Goal: Check status: Check status

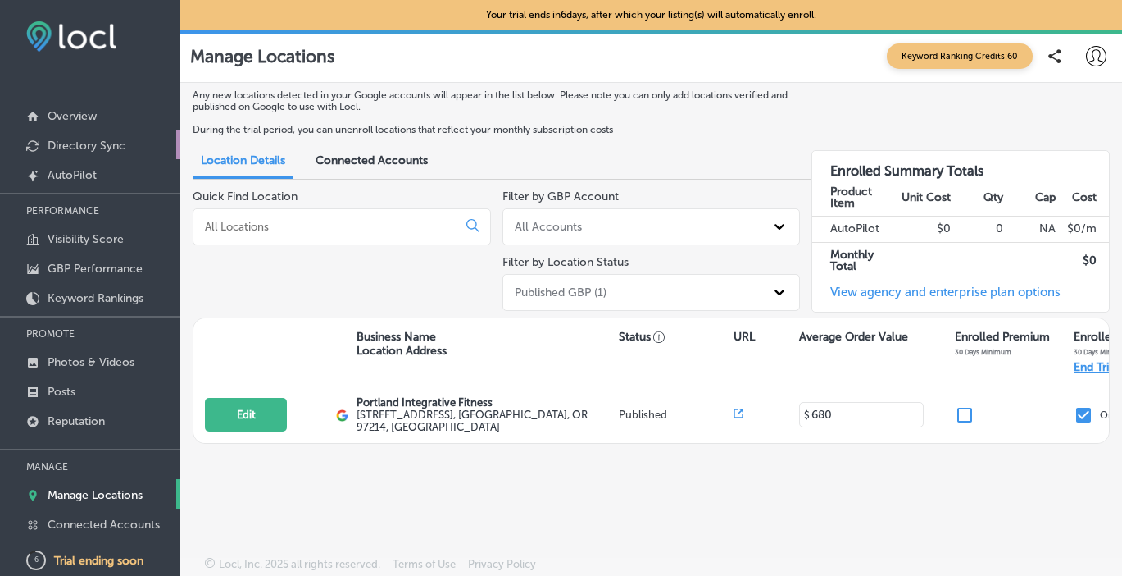
click at [114, 145] on p "Directory Sync" at bounding box center [87, 146] width 78 height 14
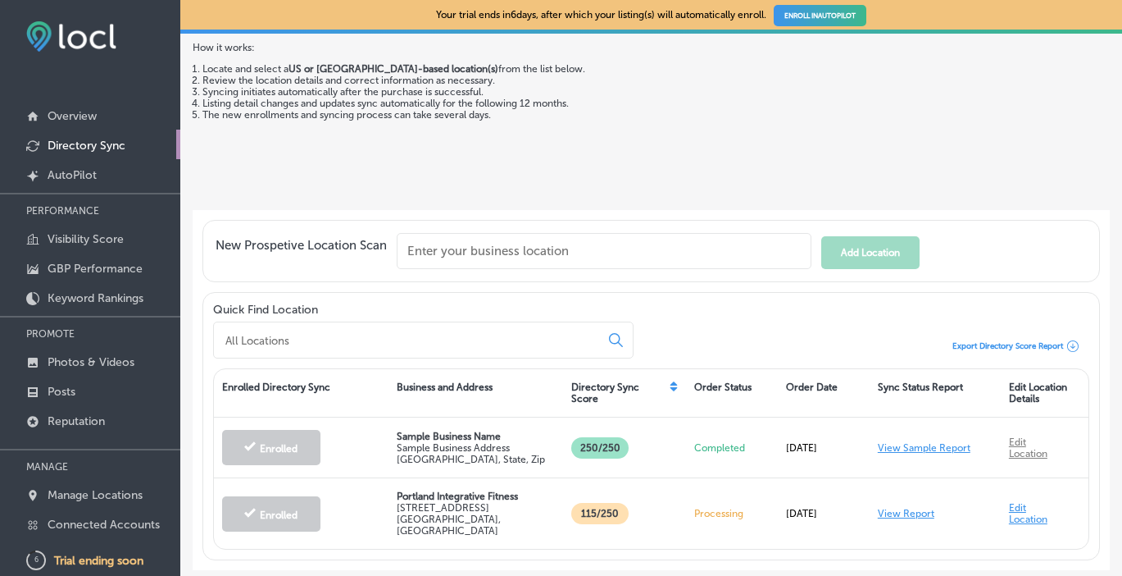
scroll to position [193, 0]
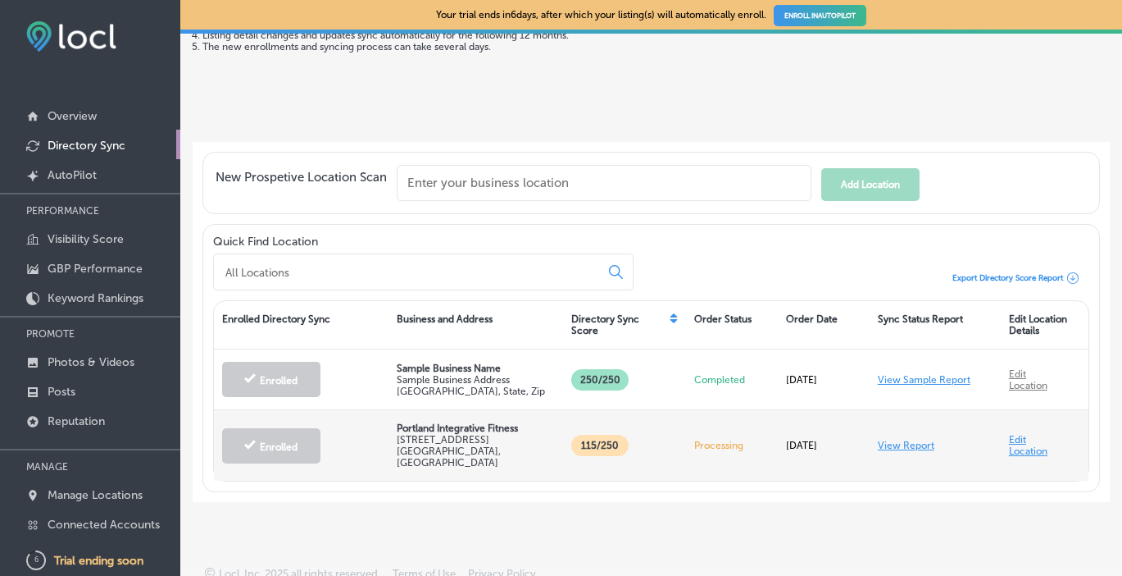
click at [421, 427] on p "Portland Integrative Fitness" at bounding box center [476, 427] width 159 height 11
click at [890, 439] on link "View Report" at bounding box center [906, 444] width 57 height 11
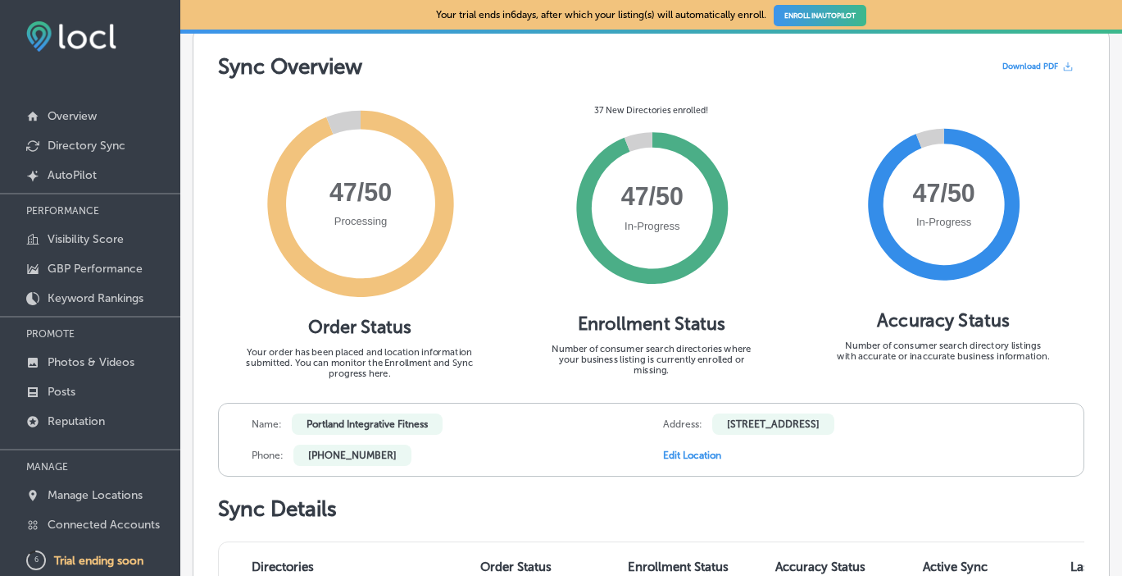
scroll to position [98, 0]
